Goal: Find specific page/section: Find specific page/section

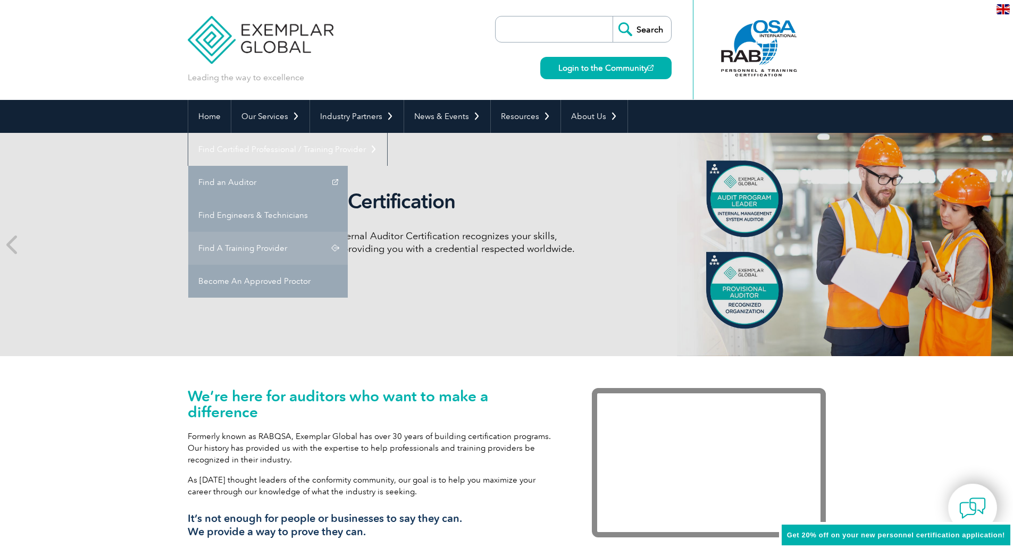
click at [348, 232] on link "Find A Training Provider" at bounding box center [268, 248] width 160 height 33
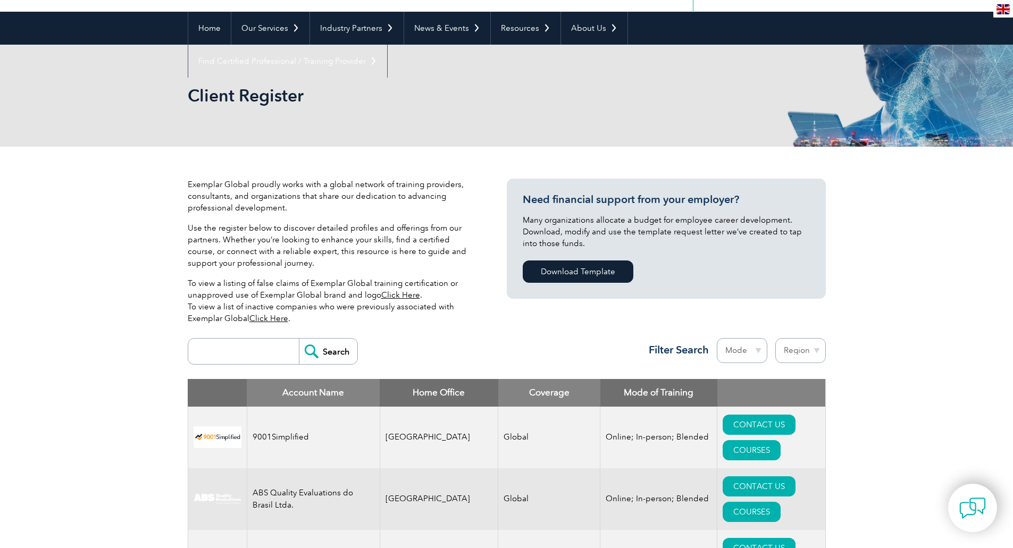
scroll to position [213, 0]
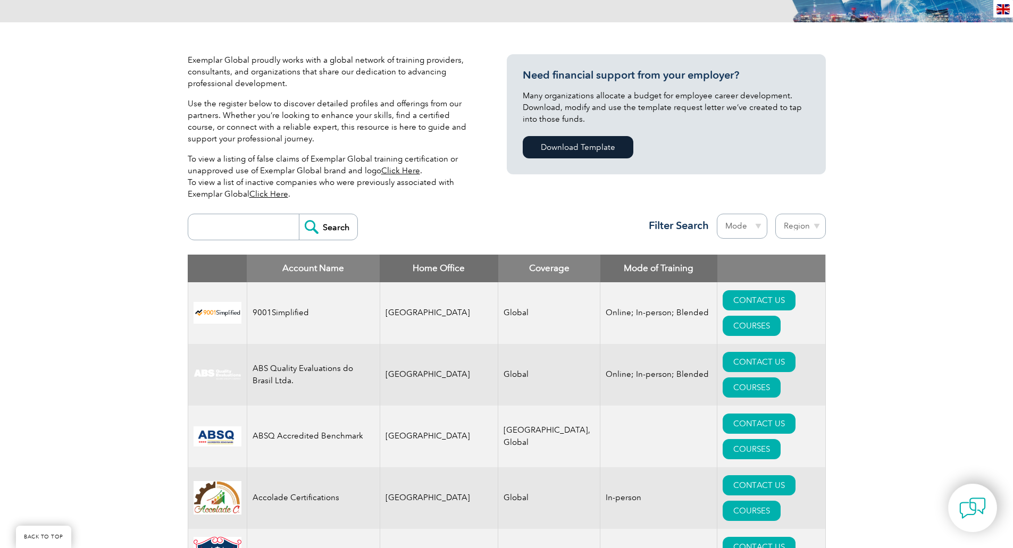
click at [422, 270] on th "Home Office" at bounding box center [439, 269] width 119 height 28
click at [790, 217] on select "Region [GEOGRAPHIC_DATA] [GEOGRAPHIC_DATA] [GEOGRAPHIC_DATA] [GEOGRAPHIC_DATA] …" at bounding box center [800, 226] width 51 height 25
select select "[GEOGRAPHIC_DATA]"
click at [775, 214] on select "Region [GEOGRAPHIC_DATA] [GEOGRAPHIC_DATA] [GEOGRAPHIC_DATA] [GEOGRAPHIC_DATA] …" at bounding box center [800, 226] width 51 height 25
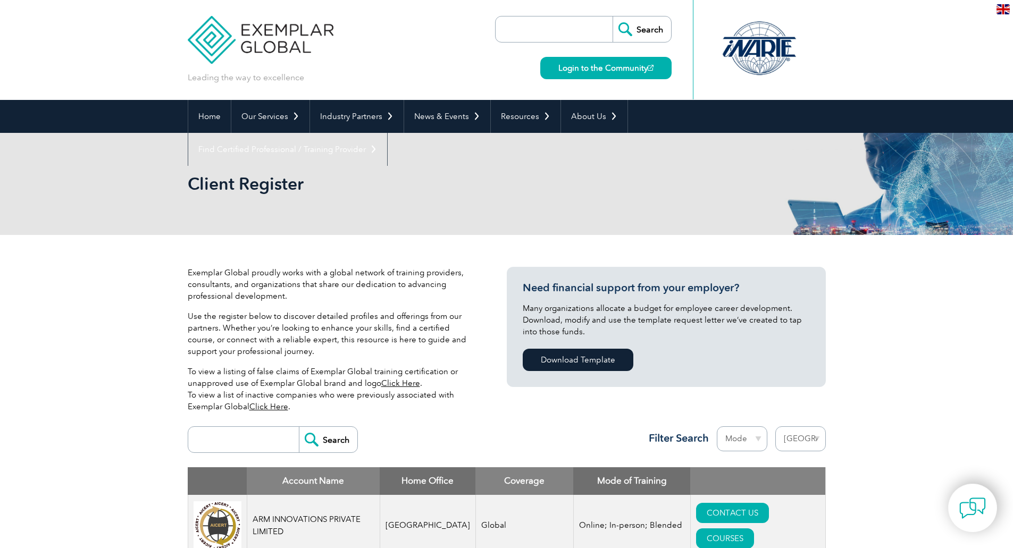
select select "[GEOGRAPHIC_DATA]"
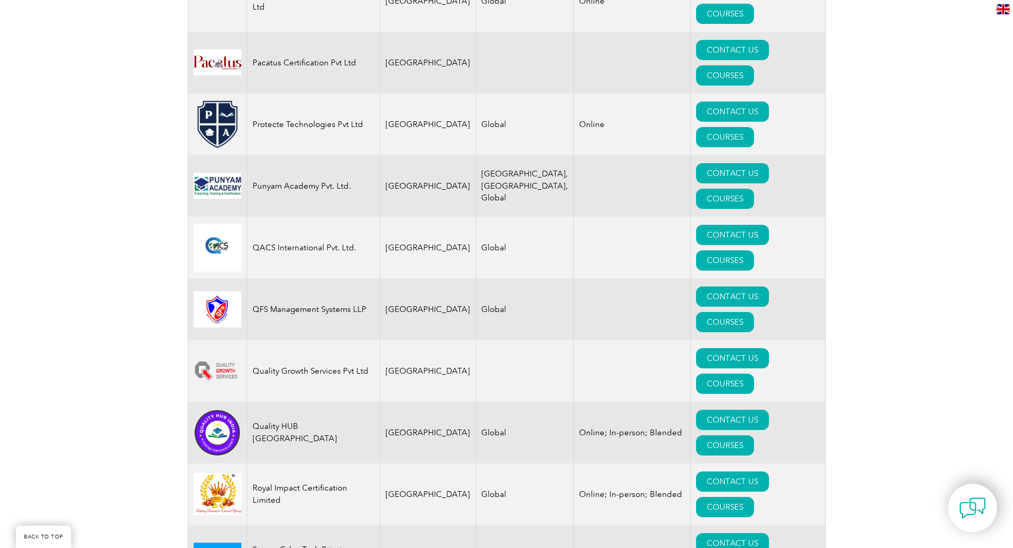
scroll to position [2186, 0]
